Goal: Obtain resource: Download file/media

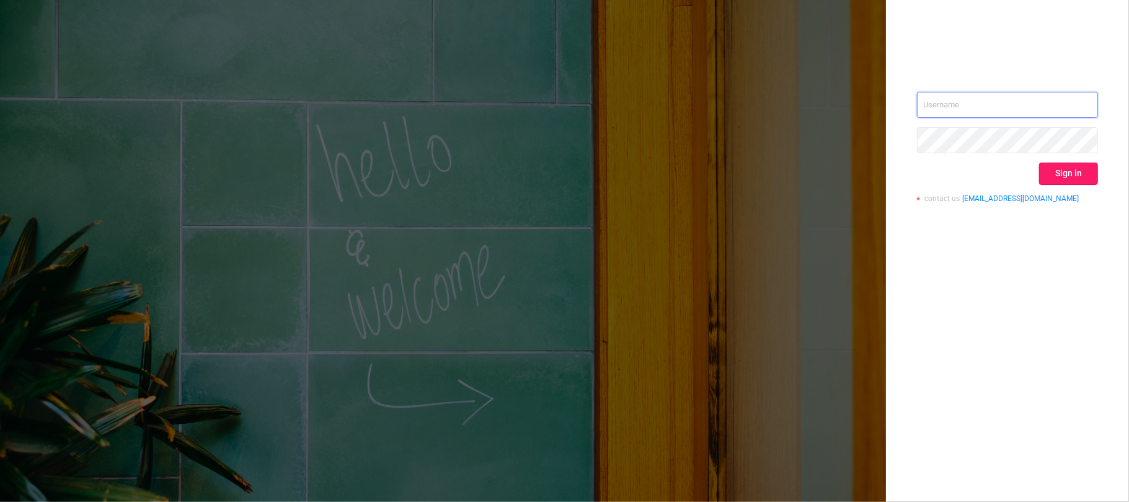
type input "svmadops@streamvisionmedia.com"
click at [1067, 170] on button "Sign in" at bounding box center [1068, 173] width 59 height 22
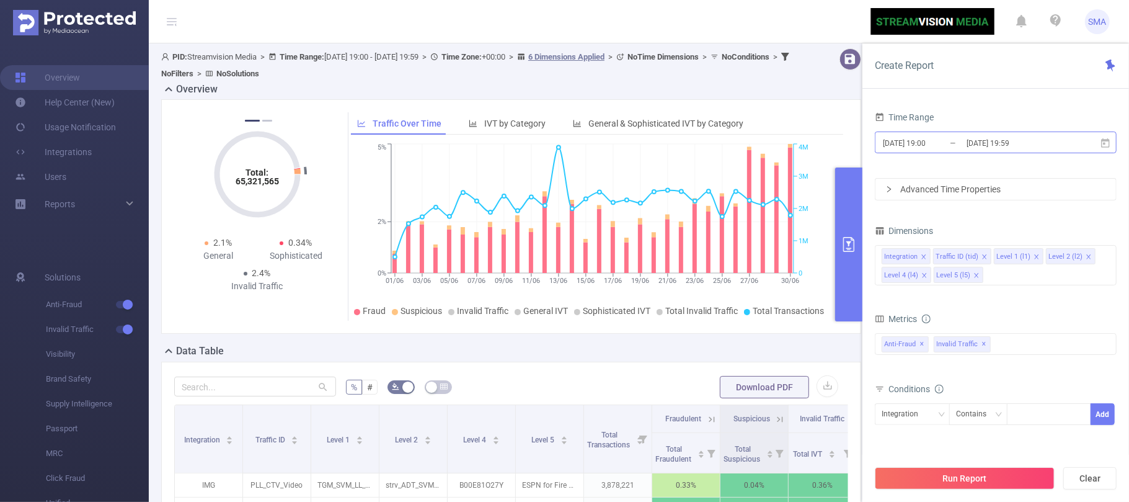
click at [954, 141] on input "[DATE] 19:00" at bounding box center [932, 143] width 100 height 17
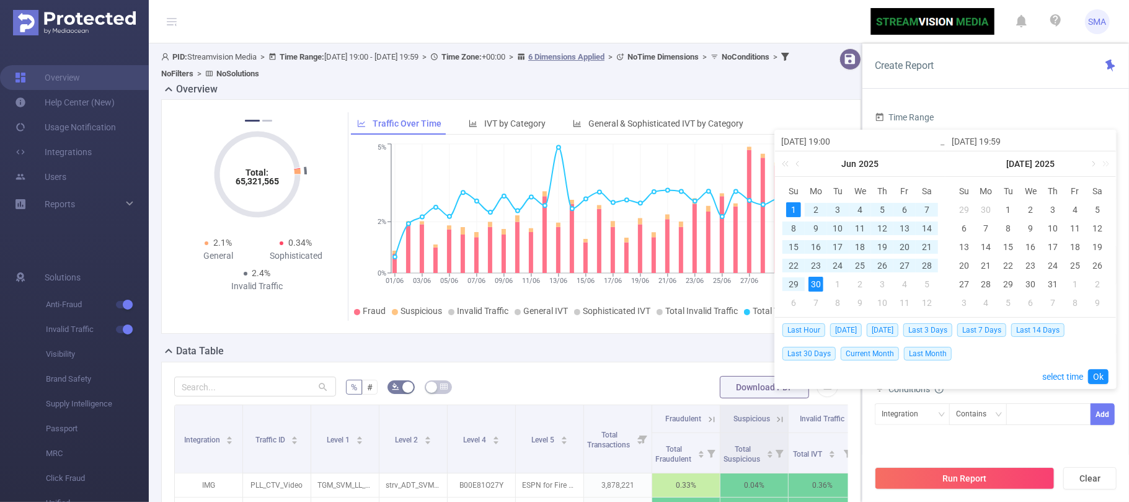
click at [1094, 164] on link at bounding box center [1092, 163] width 11 height 25
click at [1027, 207] on div "3" at bounding box center [1030, 209] width 15 height 15
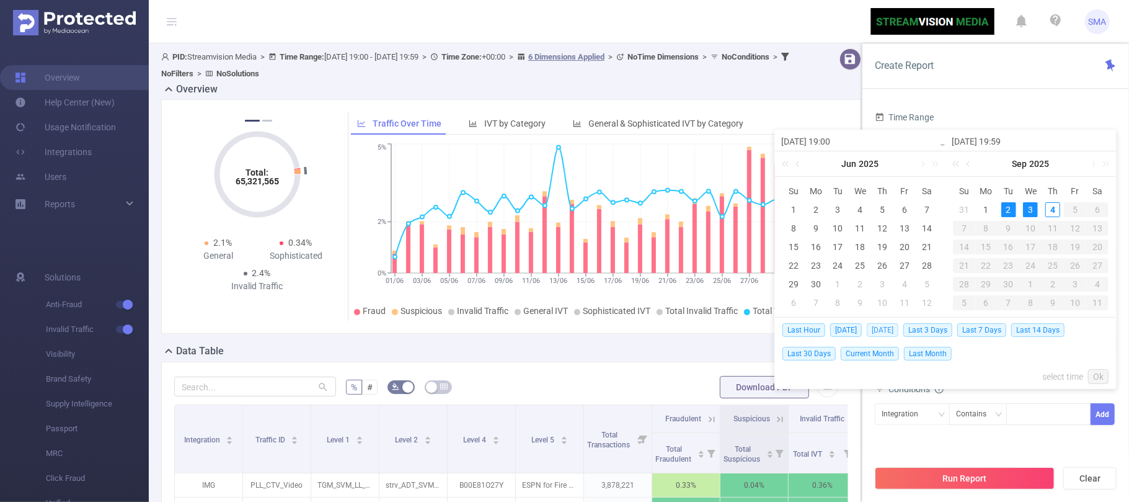
click at [895, 332] on span "[DATE]" at bounding box center [883, 330] width 32 height 14
type input "[DATE] 00:00"
type input "[DATE] 23:59"
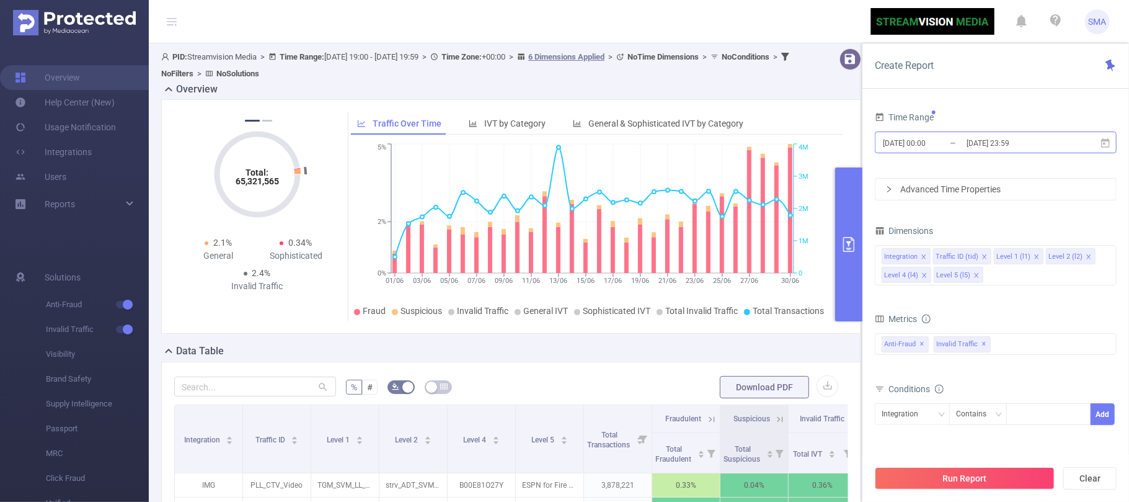
click at [952, 141] on input "[DATE] 00:00" at bounding box center [932, 143] width 100 height 17
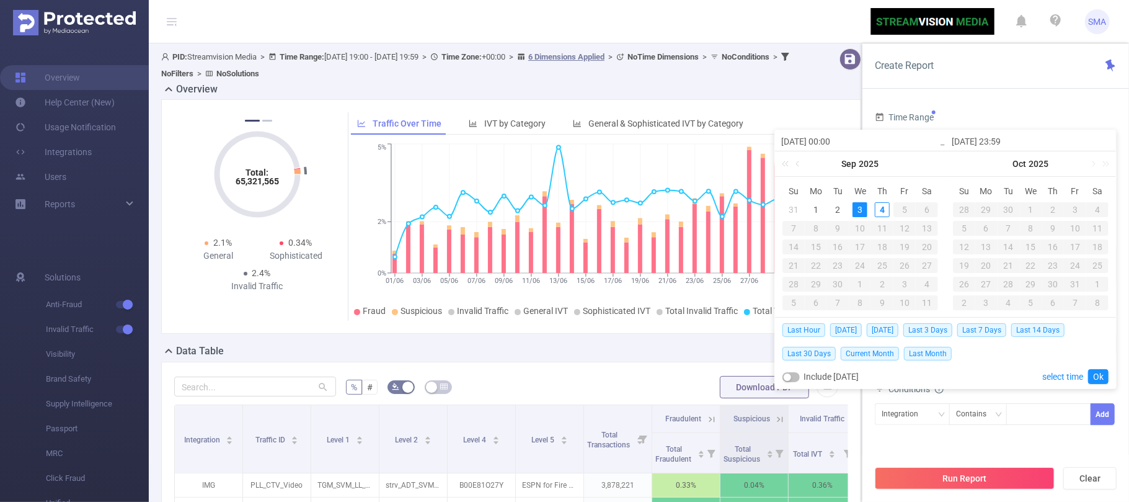
click at [861, 207] on div "3" at bounding box center [860, 209] width 15 height 15
click at [863, 211] on div "3" at bounding box center [860, 209] width 15 height 15
click at [879, 330] on span "[DATE]" at bounding box center [883, 330] width 32 height 14
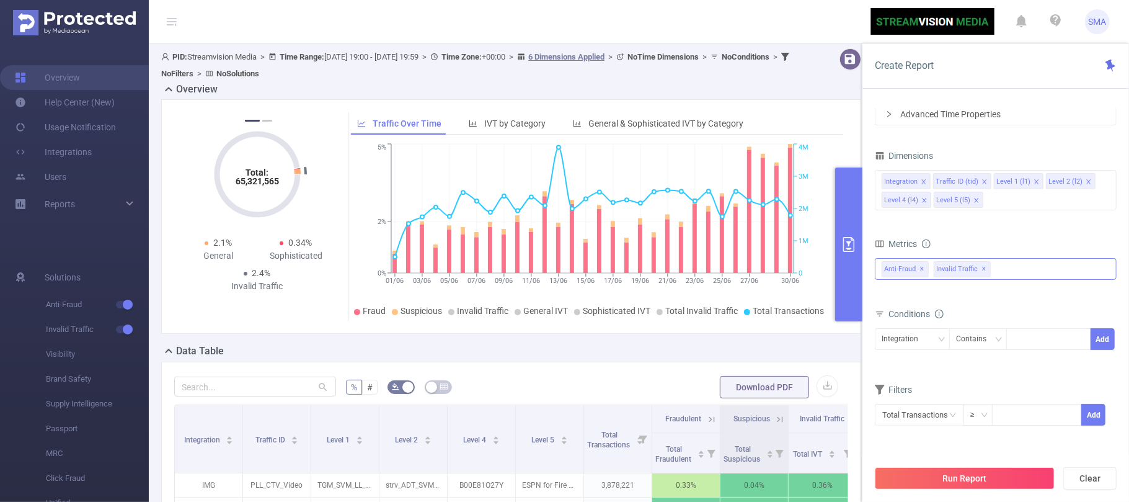
click at [920, 268] on span "✕" at bounding box center [922, 269] width 5 height 15
click at [1000, 202] on div "Integration Traffic ID (tid) Level 1 (l1) Level 2 (l2) Level 4 (l4) Level 5 (l5)" at bounding box center [996, 190] width 242 height 40
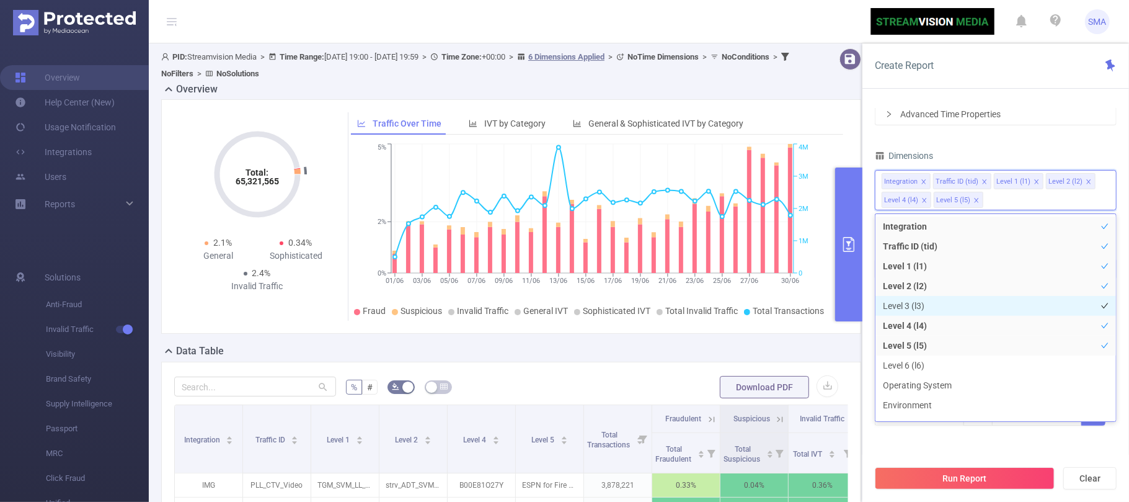
click at [974, 300] on li "Level 3 (l3)" at bounding box center [996, 306] width 241 height 20
click at [921, 198] on icon "icon: close" at bounding box center [924, 200] width 6 height 6
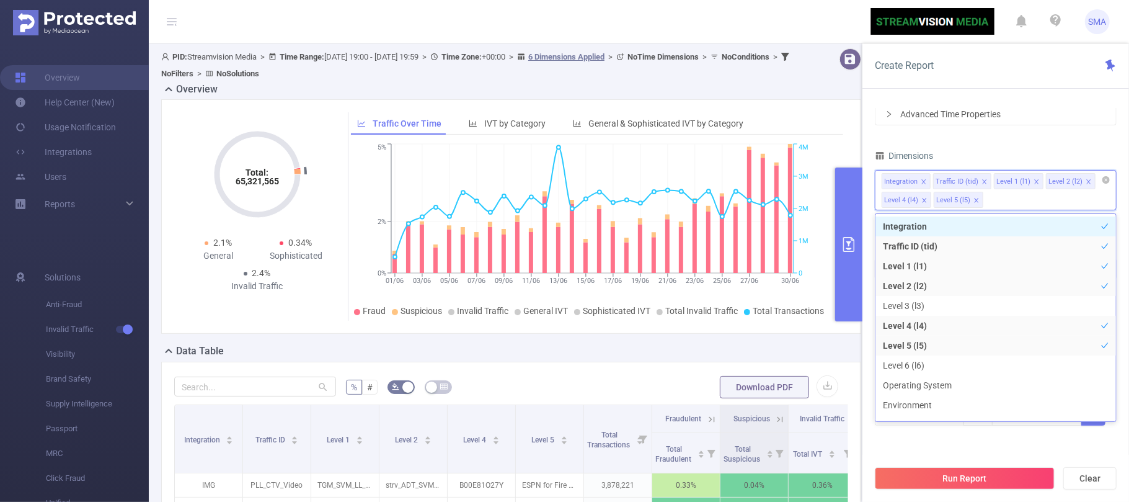
click at [1025, 154] on div "Dimensions" at bounding box center [996, 157] width 242 height 20
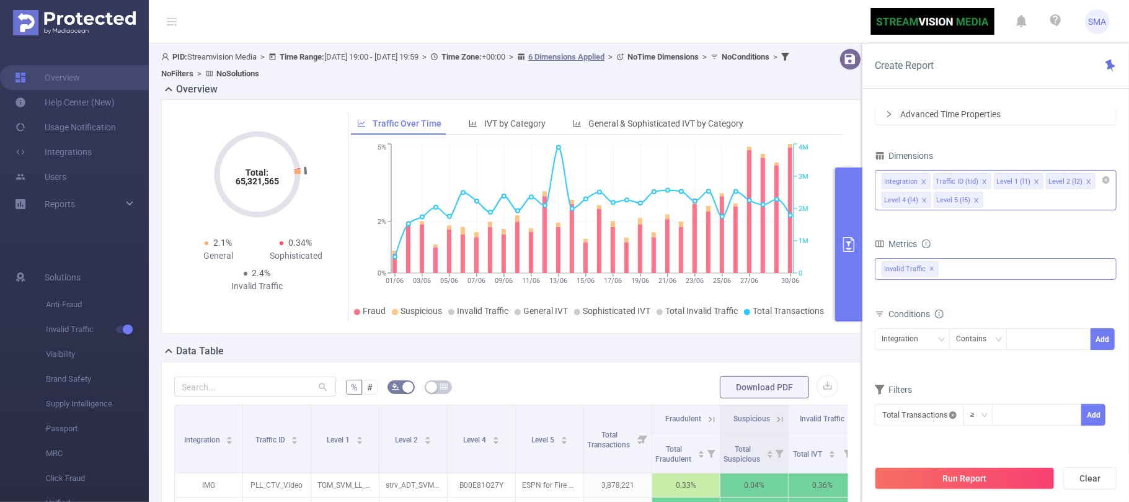
click at [956, 415] on icon "icon: close-circle" at bounding box center [952, 414] width 7 height 7
click at [951, 419] on icon "icon: down" at bounding box center [952, 414] width 7 height 7
click at [933, 324] on li "Invalid Traffic" at bounding box center [918, 324] width 86 height 20
click at [1007, 345] on li "IVT" at bounding box center [1007, 344] width 90 height 20
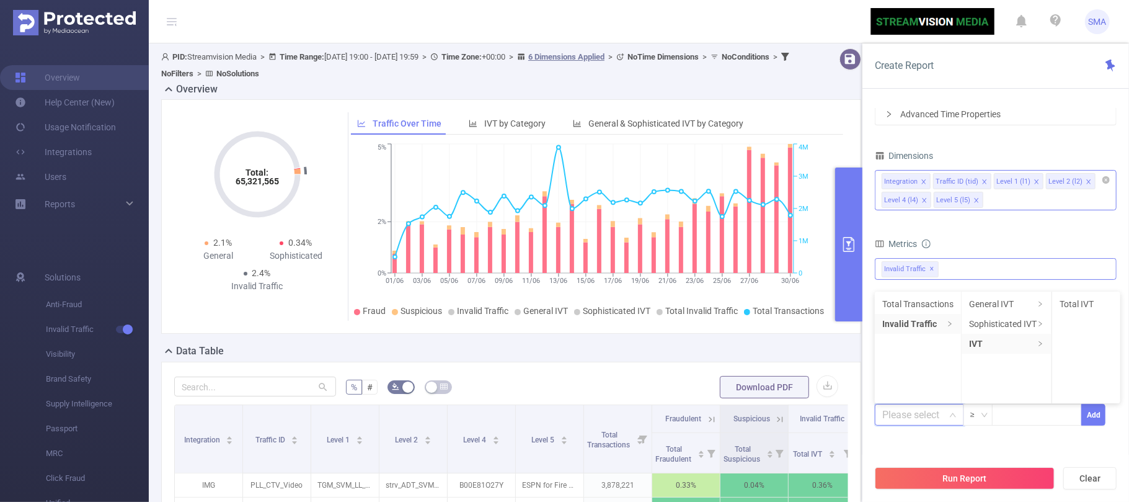
drag, startPoint x: 1091, startPoint y: 303, endPoint x: 1086, endPoint y: 311, distance: 8.9
click at [1088, 305] on li "Total IVT" at bounding box center [1086, 304] width 68 height 20
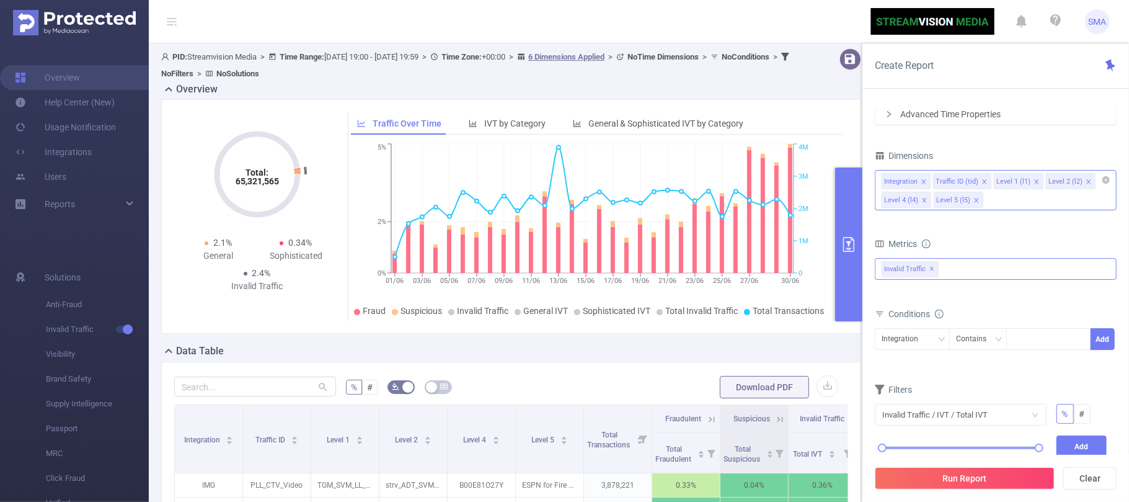
click at [919, 440] on div "0% 100%" at bounding box center [961, 451] width 182 height 33
click at [919, 443] on div "0% 100%" at bounding box center [961, 451] width 182 height 33
click at [919, 444] on div "0% 100%" at bounding box center [961, 451] width 182 height 33
click at [919, 447] on div "0% 100%" at bounding box center [960, 447] width 157 height 7
click at [1082, 442] on button "Add" at bounding box center [1082, 446] width 51 height 22
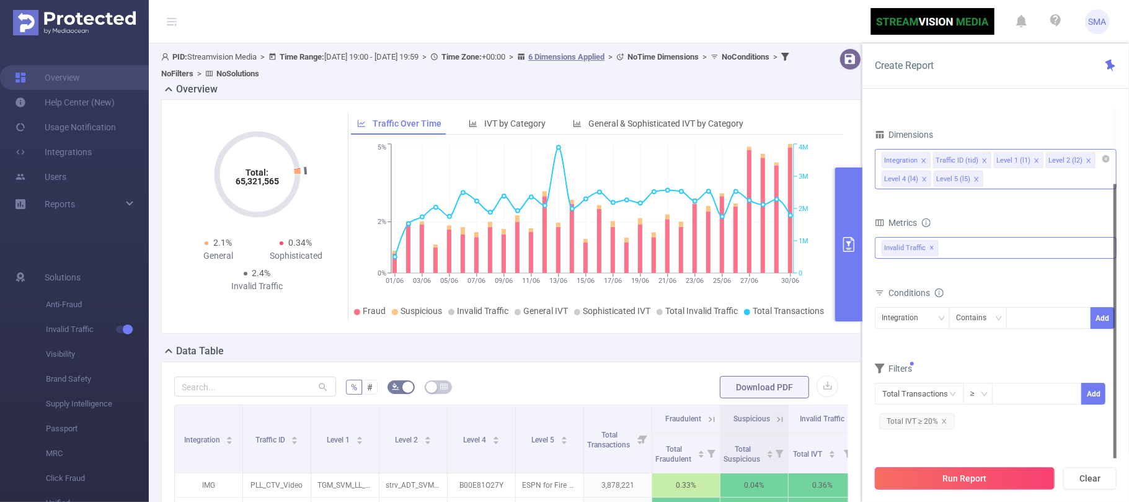
click at [985, 471] on button "Run Report" at bounding box center [965, 478] width 180 height 22
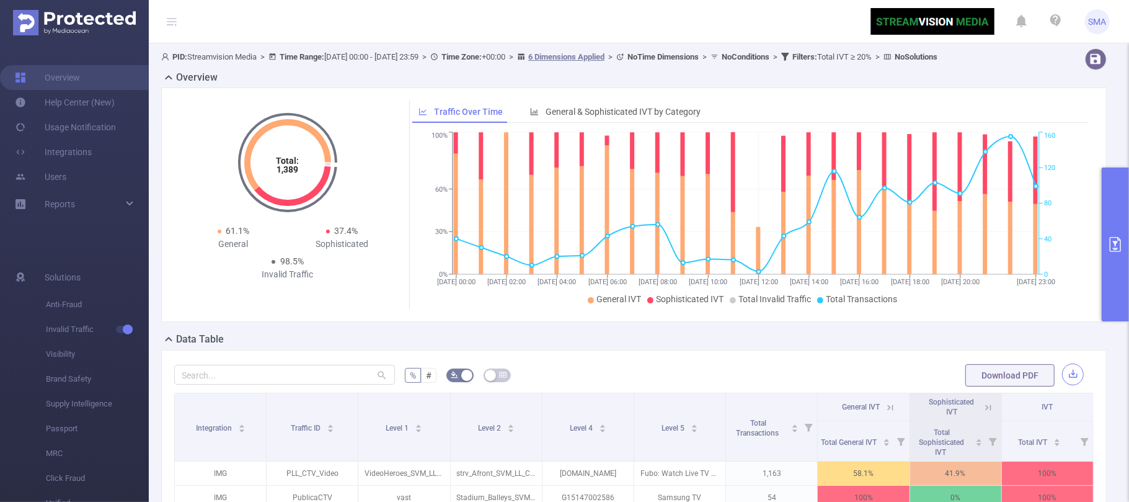
click at [1065, 385] on button "button" at bounding box center [1073, 374] width 22 height 22
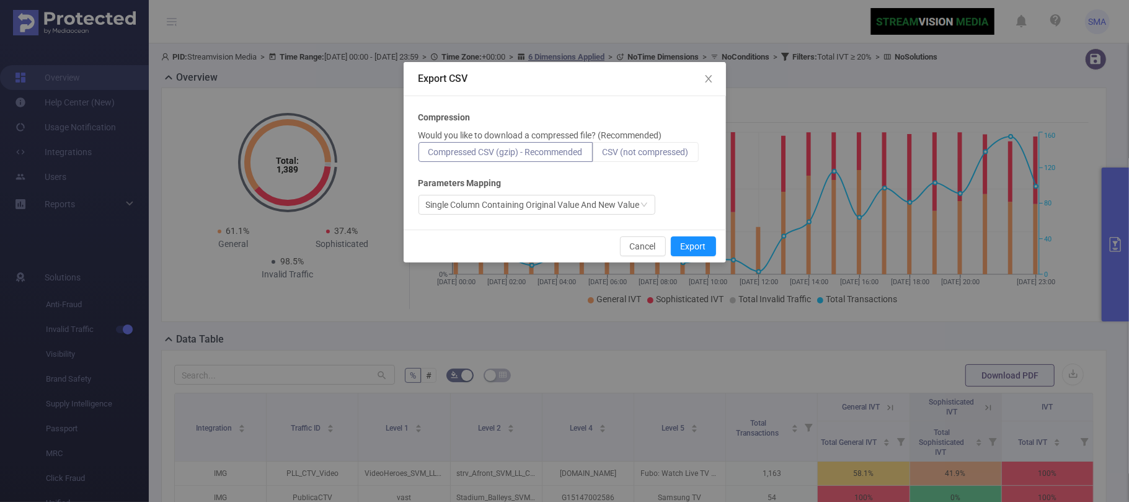
click at [673, 153] on span "CSV (not compressed)" at bounding box center [646, 152] width 86 height 10
click at [603, 155] on input "CSV (not compressed)" at bounding box center [603, 155] width 0 height 0
click at [698, 246] on button "Export" at bounding box center [693, 246] width 45 height 20
